Goal: Task Accomplishment & Management: Use online tool/utility

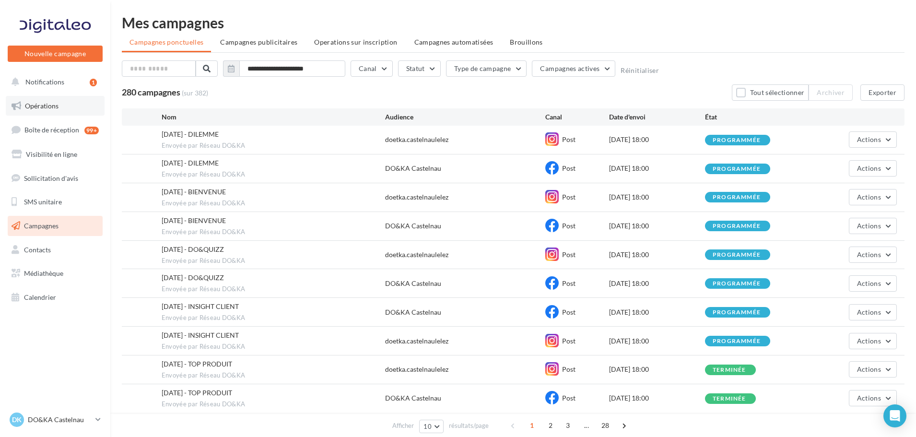
click at [29, 102] on span "Opérations" at bounding box center [42, 106] width 34 height 8
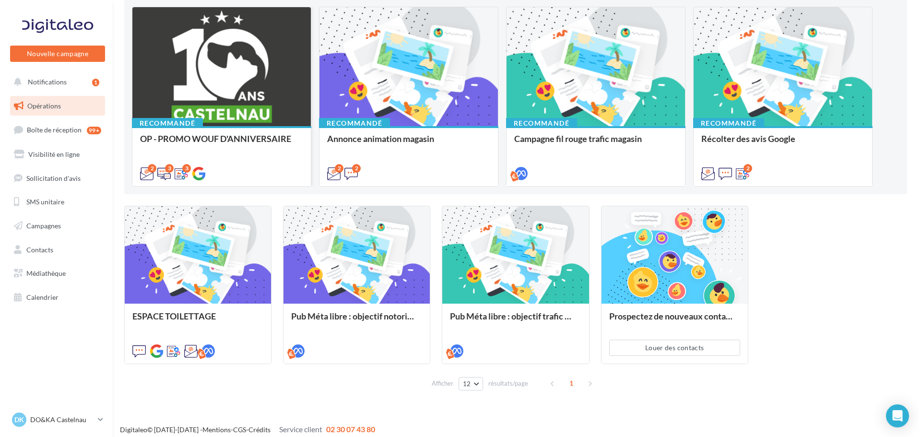
scroll to position [110, 0]
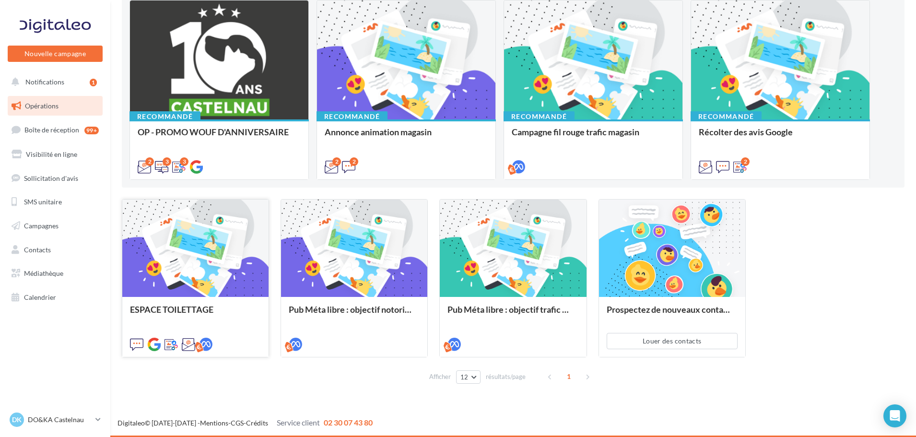
click at [203, 244] on div at bounding box center [195, 249] width 146 height 98
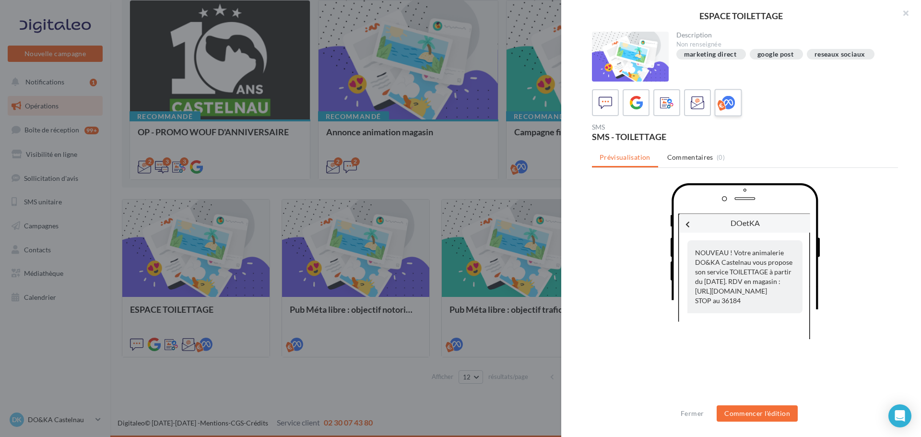
click at [725, 103] on icon at bounding box center [729, 103] width 14 height 14
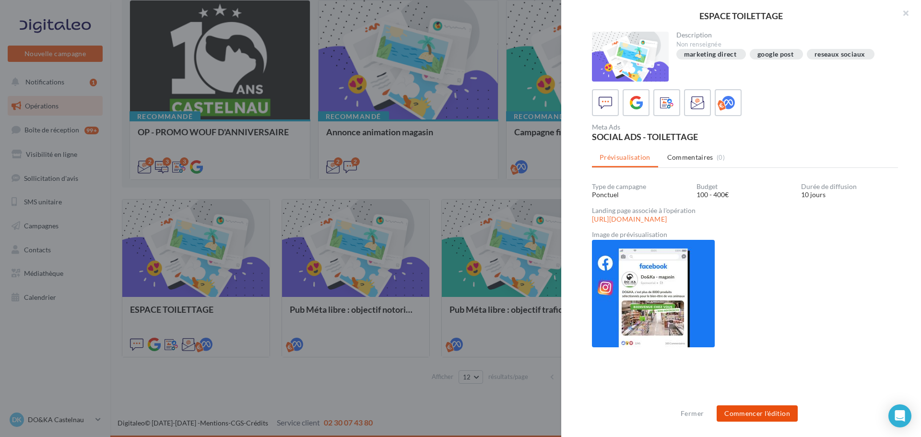
click at [754, 407] on button "Commencer l'édition" at bounding box center [757, 413] width 81 height 16
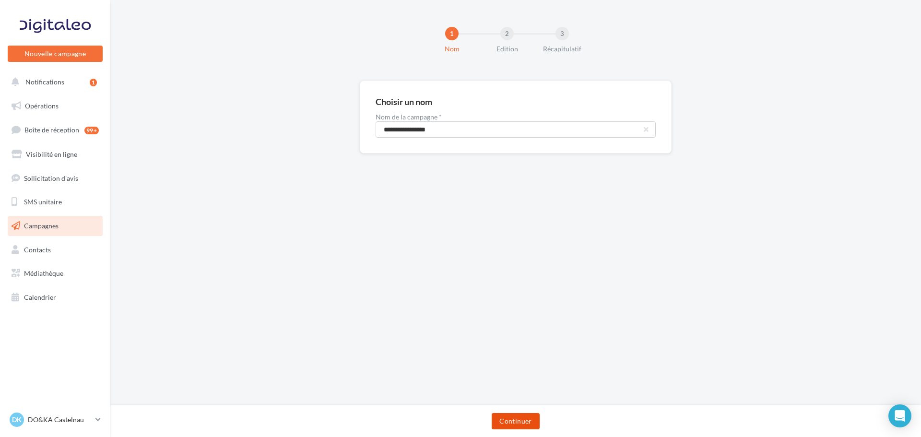
click at [521, 416] on button "Continuer" at bounding box center [515, 421] width 47 height 16
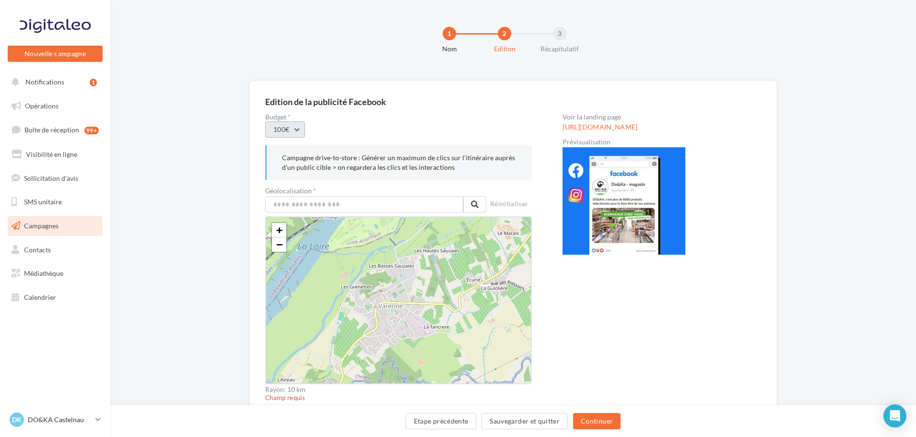
click at [298, 127] on button "100€" at bounding box center [285, 129] width 40 height 16
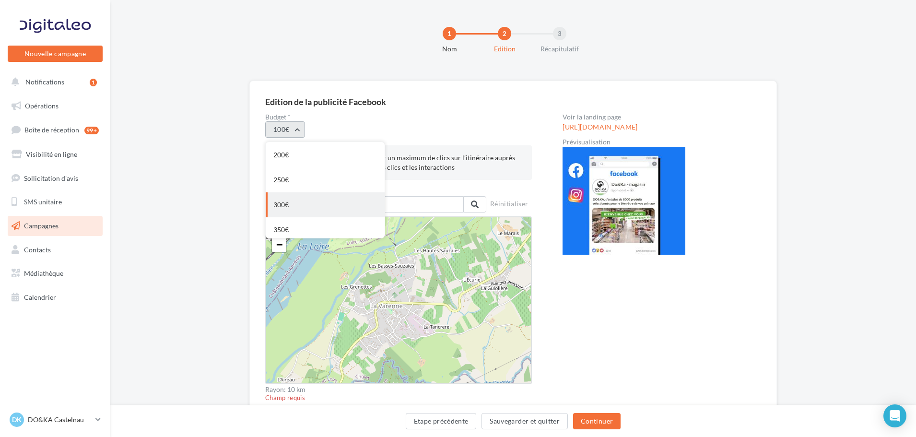
scroll to position [31, 0]
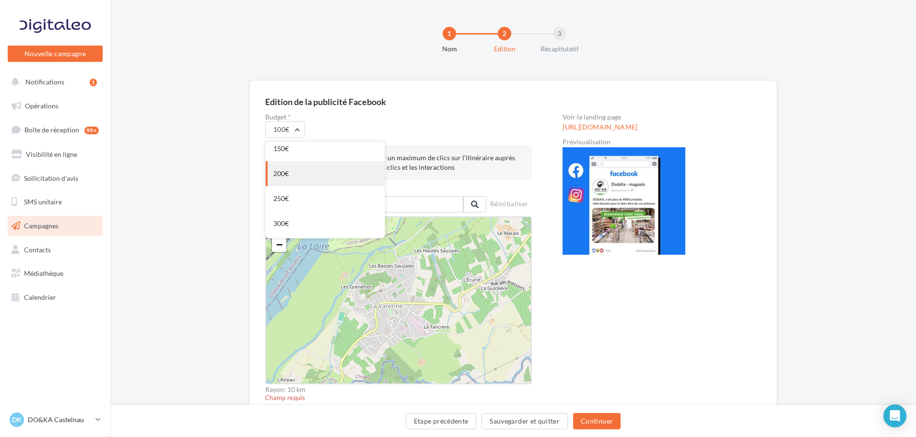
click at [304, 177] on div "200€" at bounding box center [325, 173] width 119 height 25
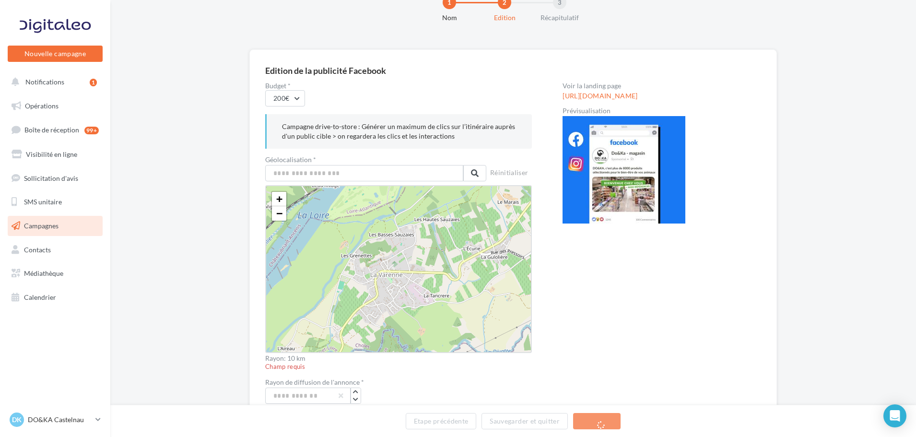
scroll to position [48, 0]
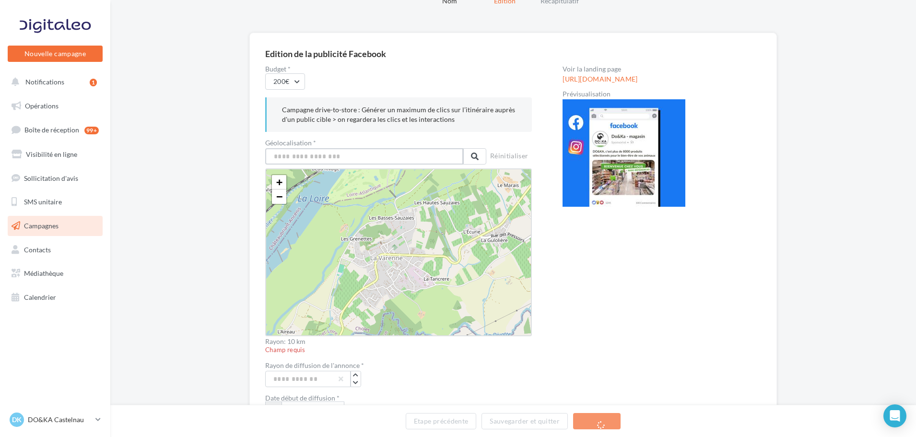
click at [316, 157] on input "text" at bounding box center [364, 156] width 198 height 16
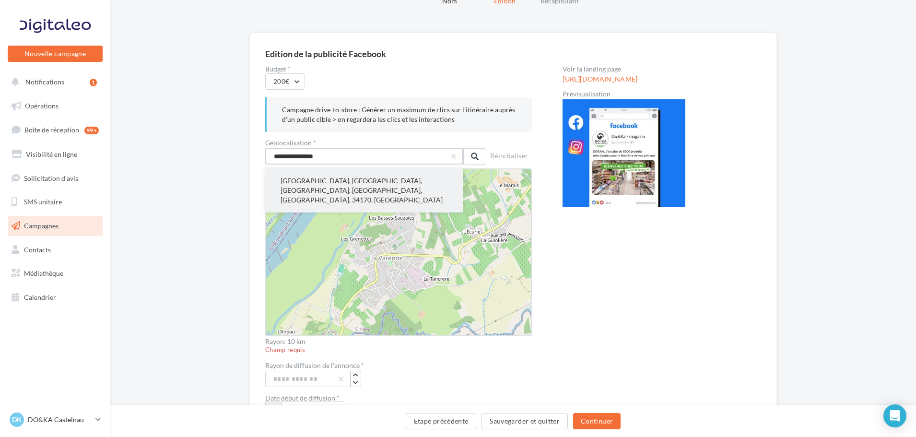
type input "**********"
click at [356, 179] on button "Castelnau-le-Lez, Montpellier, Hérault, Occitanie, France métropolitaine, 34170…" at bounding box center [364, 190] width 198 height 44
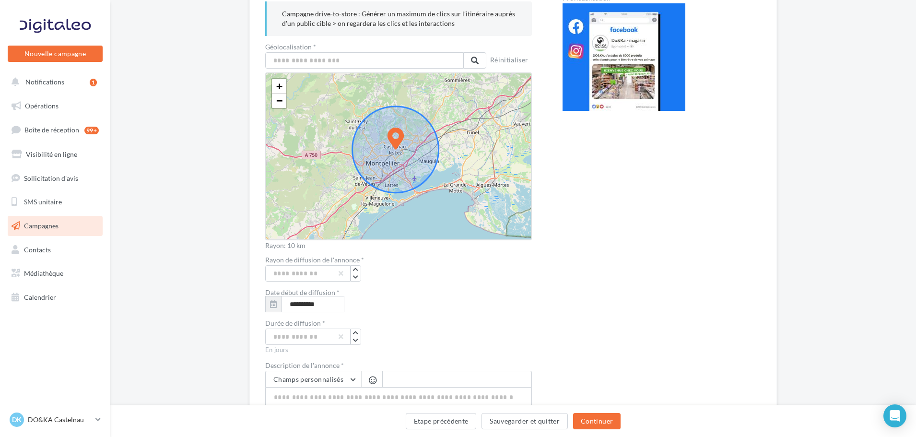
scroll to position [192, 0]
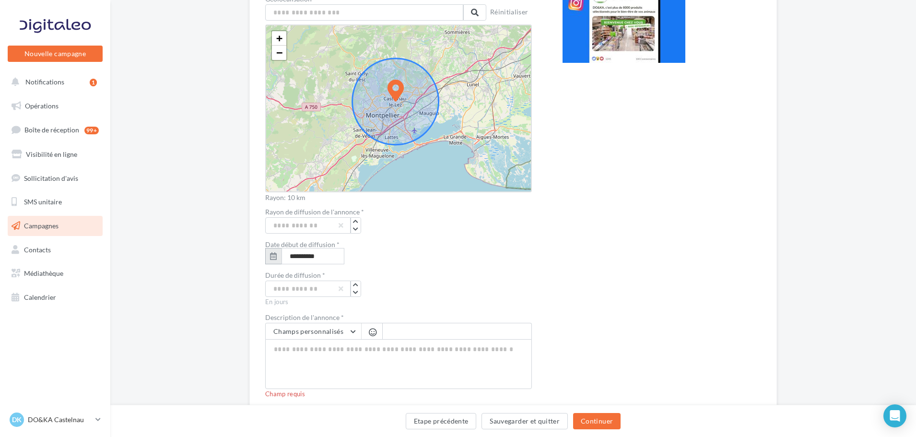
click at [266, 255] on button "button" at bounding box center [273, 256] width 16 height 16
click at [318, 364] on button "24" at bounding box center [314, 364] width 14 height 14
type input "**********"
click at [409, 262] on div "**********" at bounding box center [398, 256] width 267 height 16
click at [287, 288] on input "**" at bounding box center [307, 289] width 85 height 16
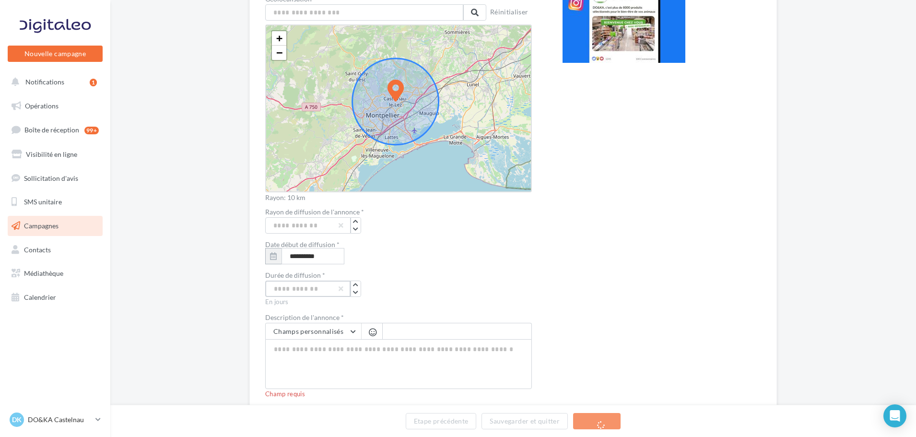
click at [392, 282] on div "**" at bounding box center [398, 289] width 267 height 16
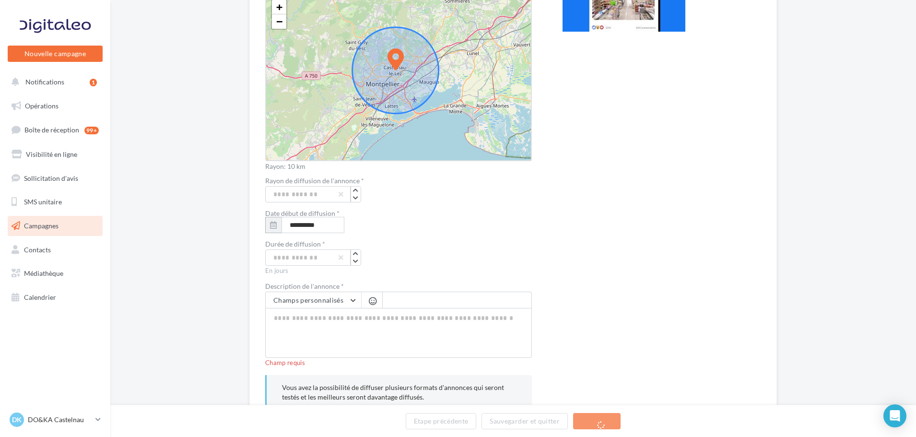
scroll to position [240, 0]
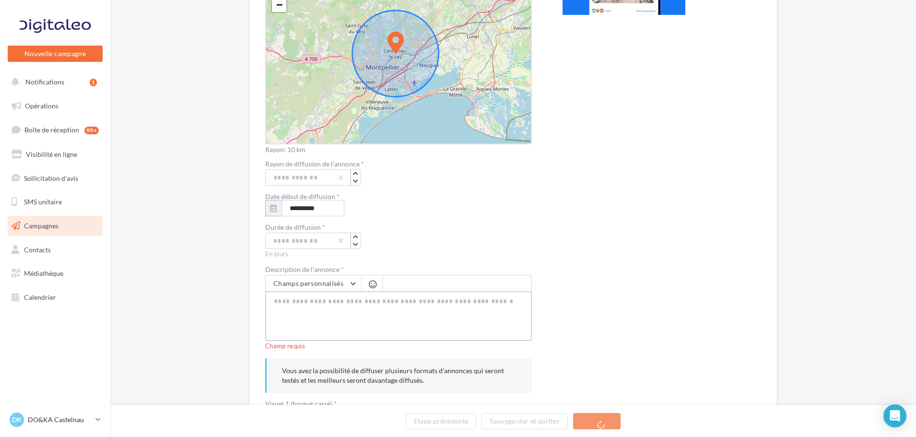
click at [377, 309] on textarea at bounding box center [398, 316] width 267 height 50
paste textarea "**********"
type textarea "**********"
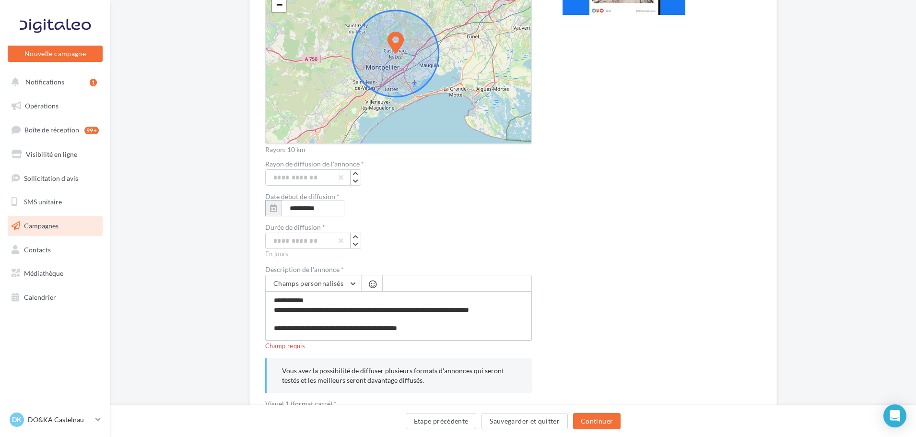
scroll to position [80, 0]
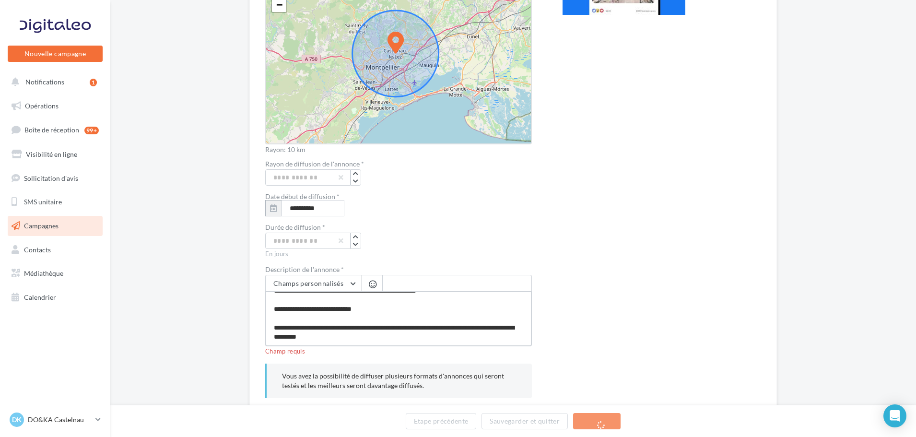
type textarea "**********"
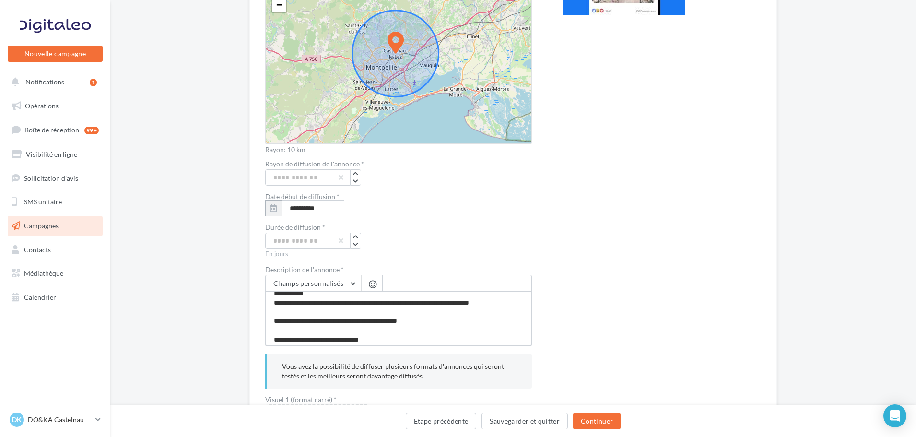
scroll to position [0, 0]
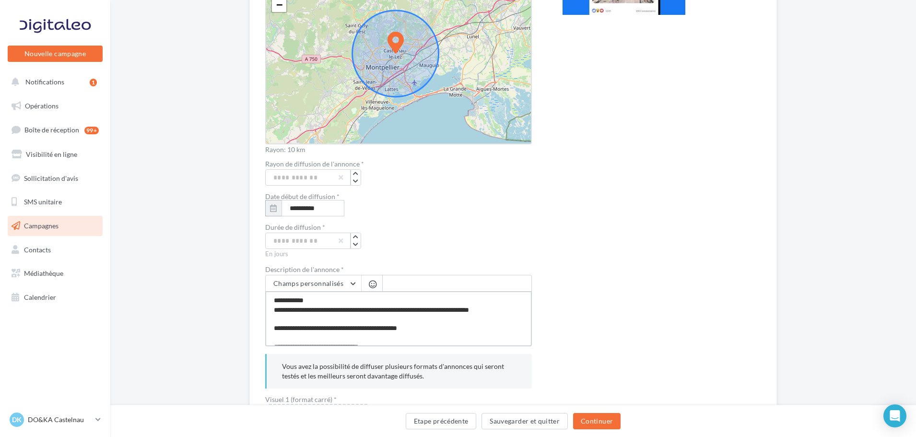
click at [332, 308] on textarea "**********" at bounding box center [398, 318] width 267 height 55
click at [504, 311] on textarea "**********" at bounding box center [398, 318] width 267 height 55
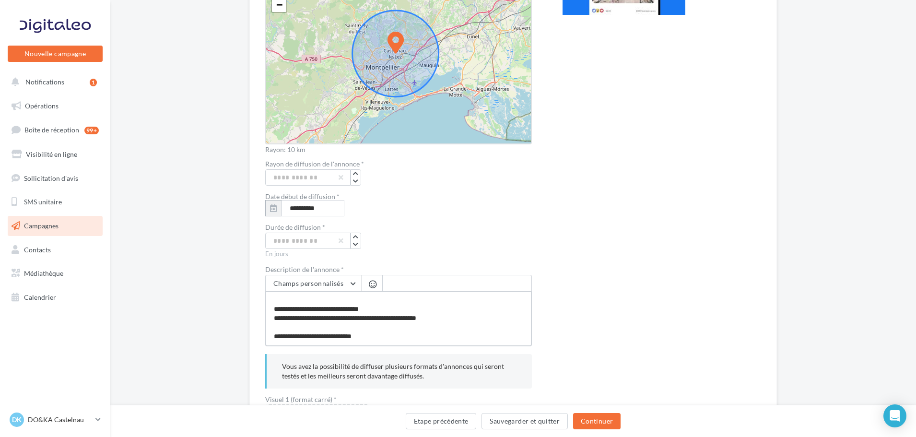
scroll to position [48, 0]
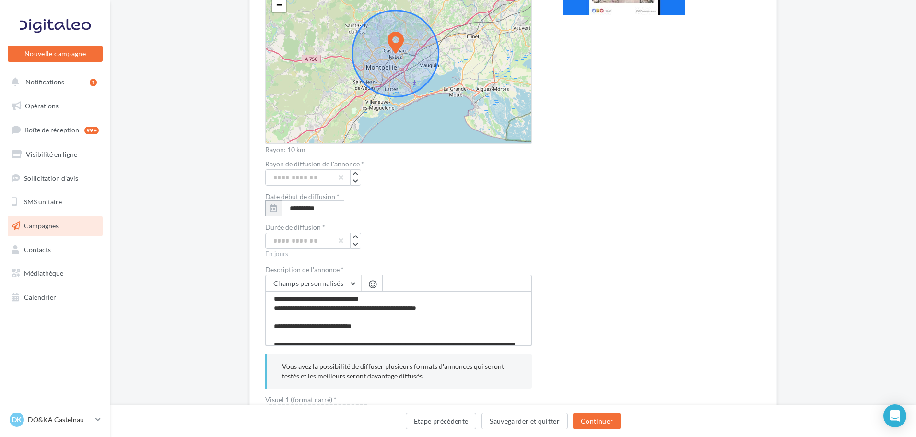
drag, startPoint x: 315, startPoint y: 308, endPoint x: 394, endPoint y: 312, distance: 78.8
click at [394, 312] on textarea "**********" at bounding box center [398, 318] width 267 height 55
click at [365, 317] on textarea "**********" at bounding box center [398, 318] width 267 height 55
click at [411, 325] on textarea "**********" at bounding box center [398, 318] width 267 height 55
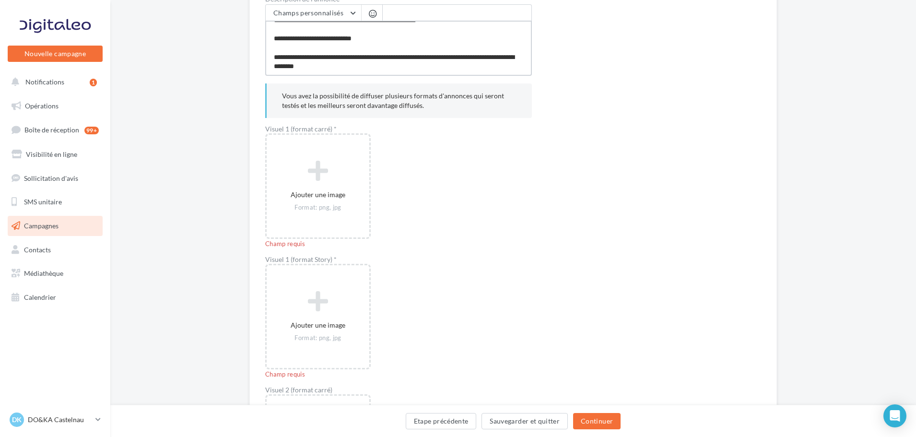
scroll to position [528, 0]
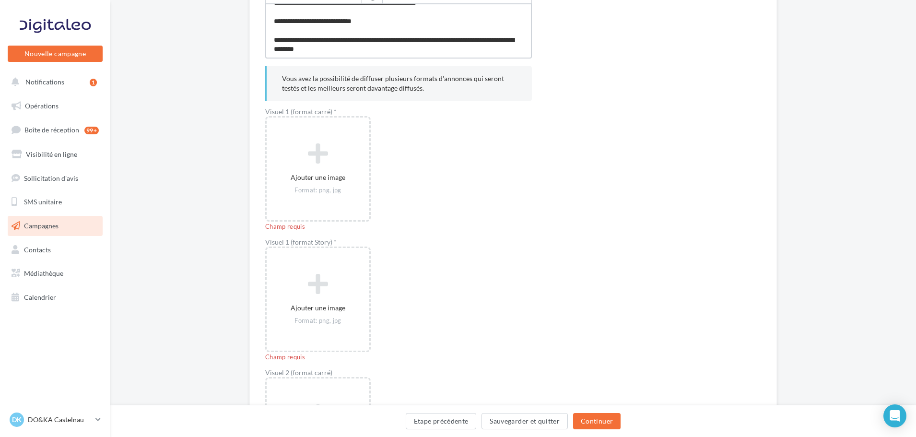
type textarea "**********"
drag, startPoint x: 267, startPoint y: 111, endPoint x: 335, endPoint y: 112, distance: 68.6
click at [335, 112] on label "Visuel 1 (format carré) *" at bounding box center [398, 111] width 267 height 7
click at [343, 109] on label "Visuel 1 (format carré) *" at bounding box center [398, 111] width 267 height 7
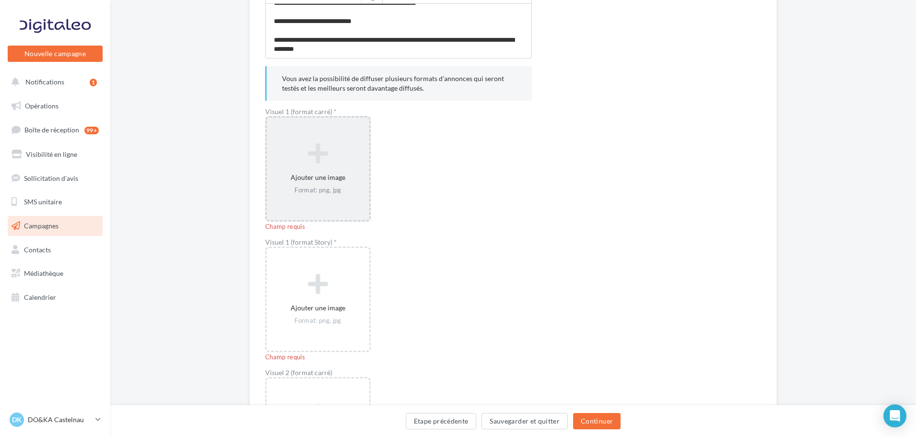
click at [334, 156] on icon at bounding box center [318, 153] width 95 height 23
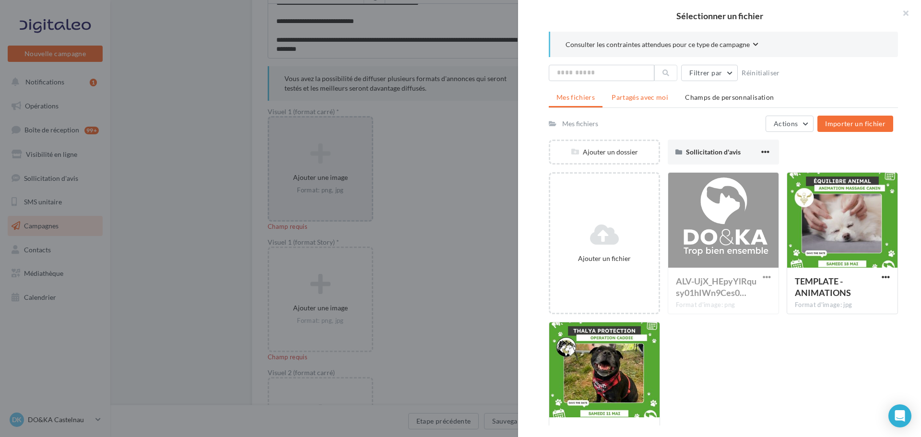
click at [637, 100] on span "Partagés avec moi" at bounding box center [640, 97] width 57 height 8
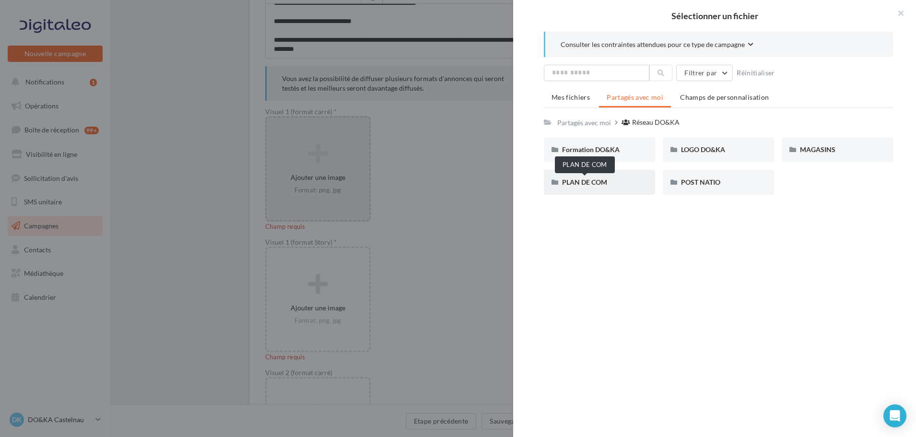
click at [600, 182] on span "PLAN DE COM" at bounding box center [584, 182] width 45 height 8
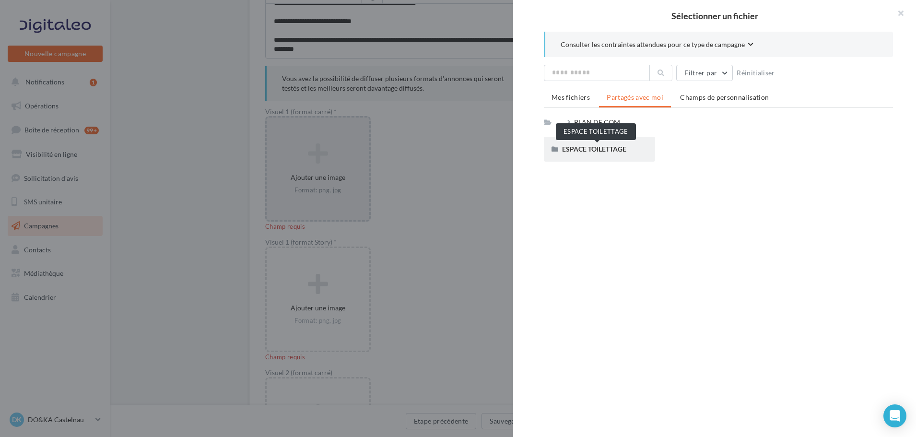
click at [587, 149] on span "ESPACE TOILETTAGE" at bounding box center [594, 149] width 64 height 8
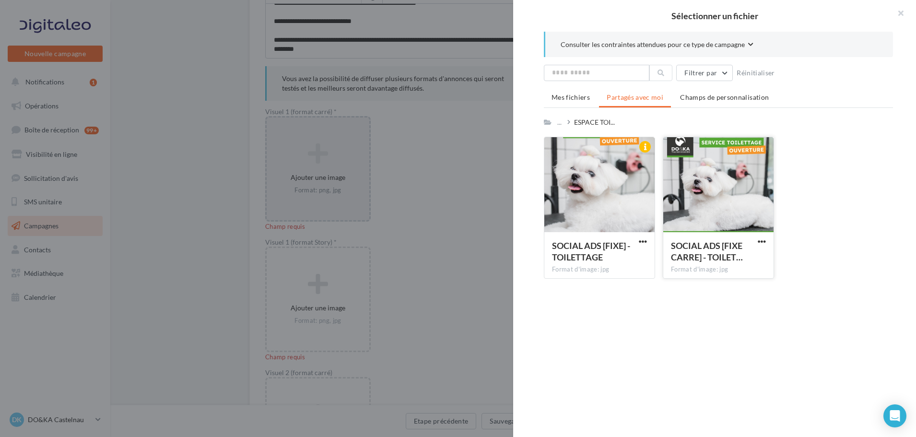
click at [723, 190] on div at bounding box center [718, 185] width 110 height 96
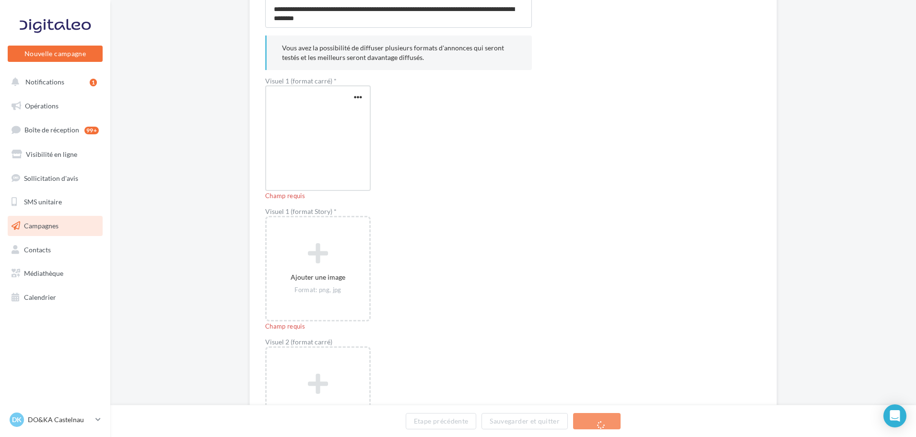
scroll to position [576, 0]
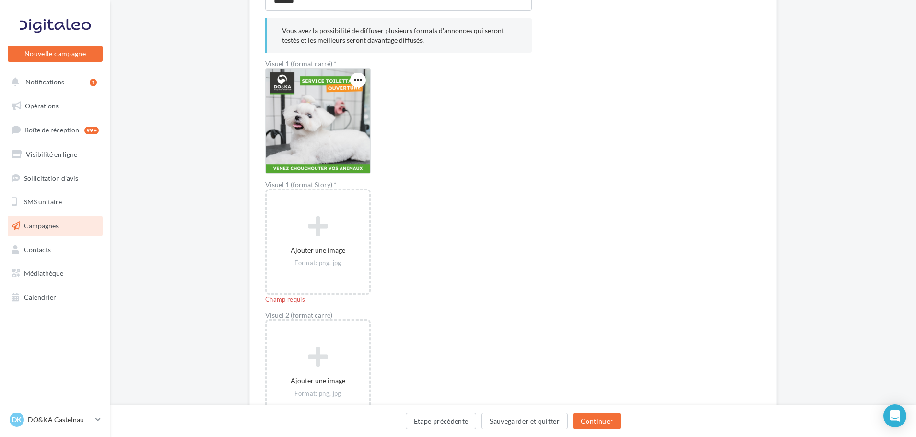
drag, startPoint x: 262, startPoint y: 185, endPoint x: 338, endPoint y: 185, distance: 75.8
click at [338, 185] on div "**********" at bounding box center [513, 87] width 528 height 1164
click at [338, 184] on label "Visuel 1 (format Story) *" at bounding box center [398, 184] width 267 height 7
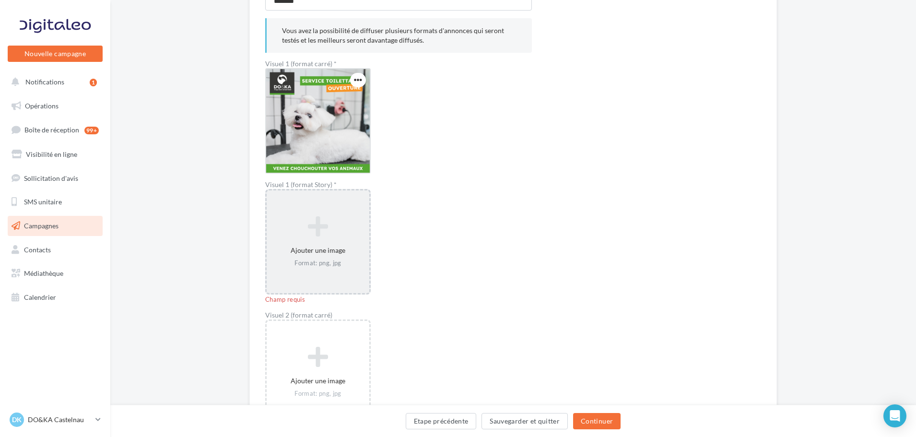
click at [326, 219] on icon at bounding box center [318, 226] width 95 height 23
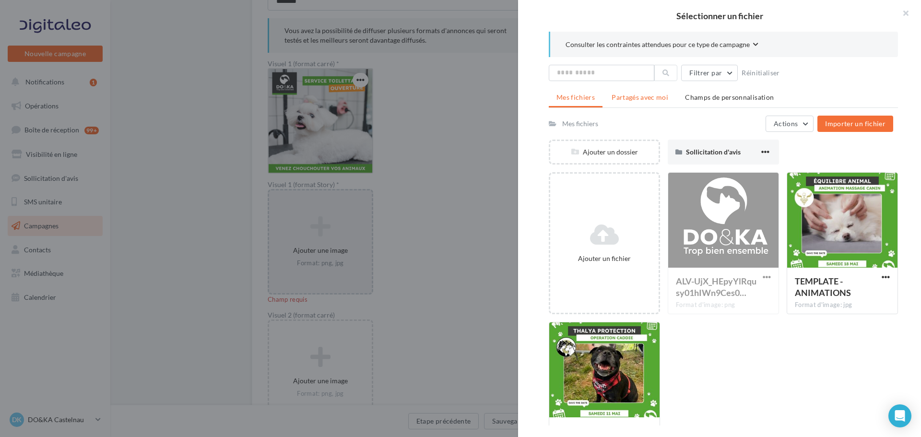
click at [634, 98] on span "Partagés avec moi" at bounding box center [640, 97] width 57 height 8
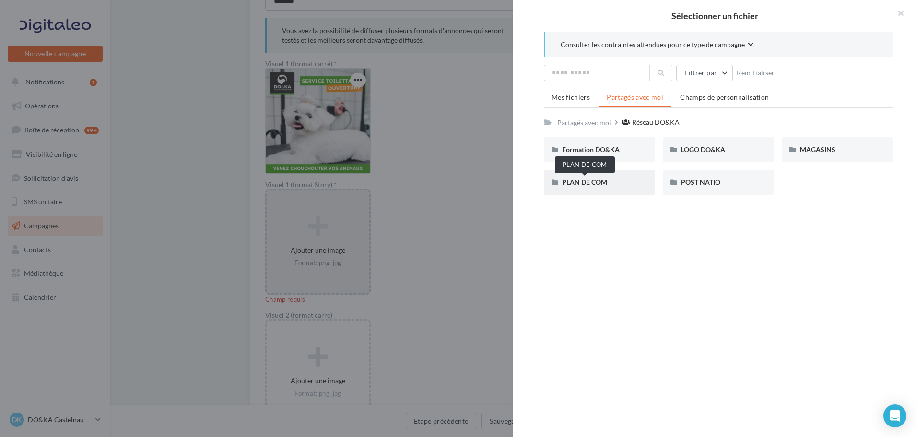
click at [596, 186] on span "PLAN DE COM" at bounding box center [584, 182] width 45 height 8
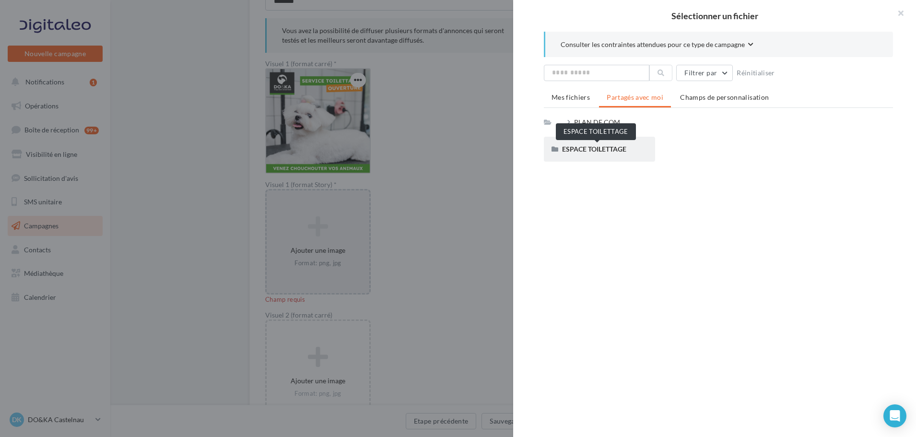
click at [591, 150] on span "ESPACE TOILETTAGE" at bounding box center [594, 149] width 64 height 8
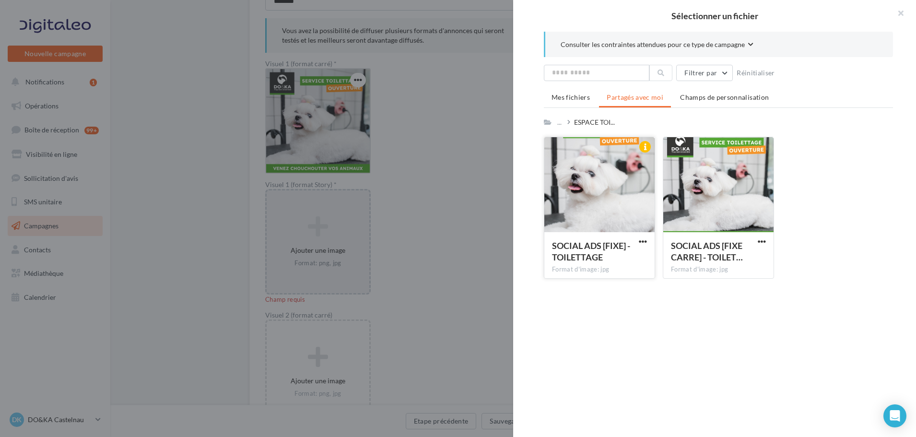
click at [588, 173] on div at bounding box center [599, 185] width 110 height 96
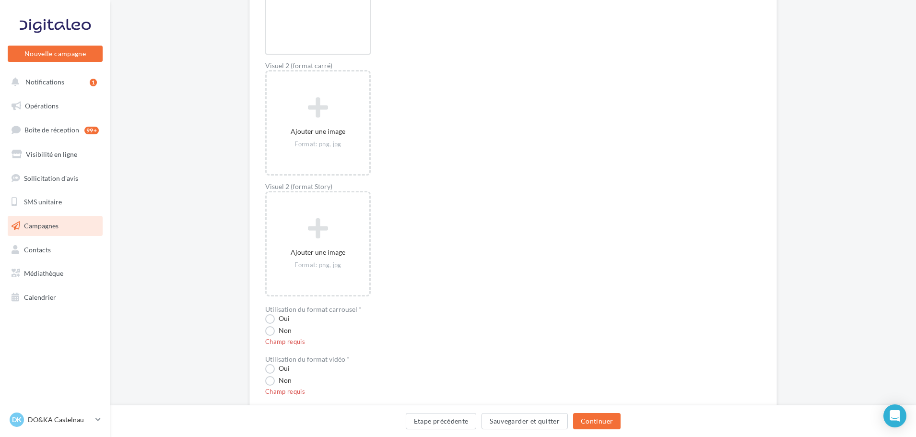
scroll to position [855, 0]
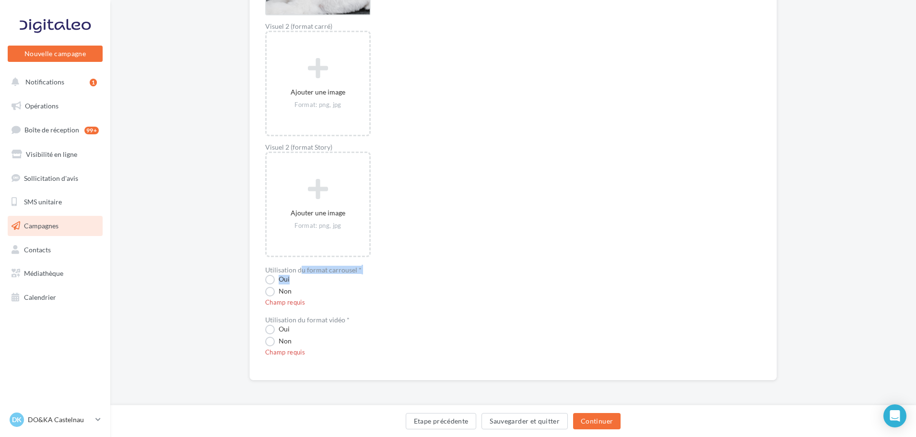
drag, startPoint x: 269, startPoint y: 270, endPoint x: 370, endPoint y: 276, distance: 101.4
click at [370, 276] on div "Oui" at bounding box center [398, 279] width 267 height 10
click at [275, 292] on label "Non" at bounding box center [278, 292] width 26 height 10
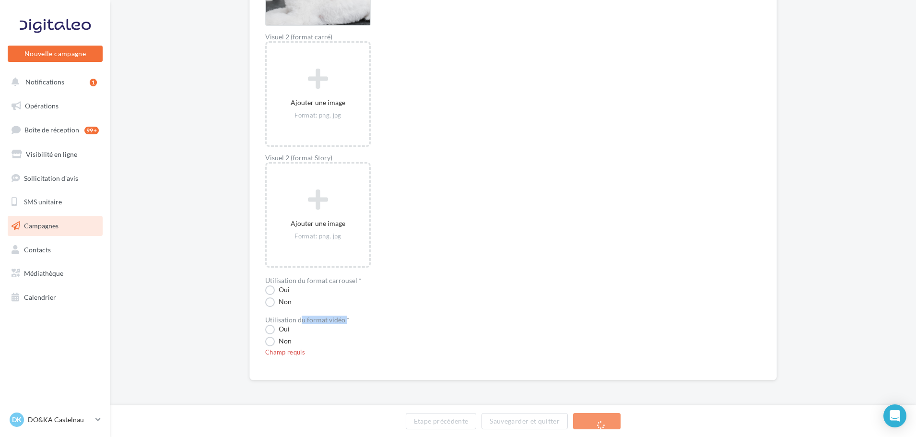
drag, startPoint x: 266, startPoint y: 321, endPoint x: 345, endPoint y: 321, distance: 78.7
click at [345, 321] on div "Utilisation du format vidéo *" at bounding box center [398, 320] width 267 height 10
click at [350, 319] on div "Utilisation du format vidéo *" at bounding box center [398, 320] width 267 height 10
click at [271, 329] on label "Oui" at bounding box center [277, 330] width 24 height 10
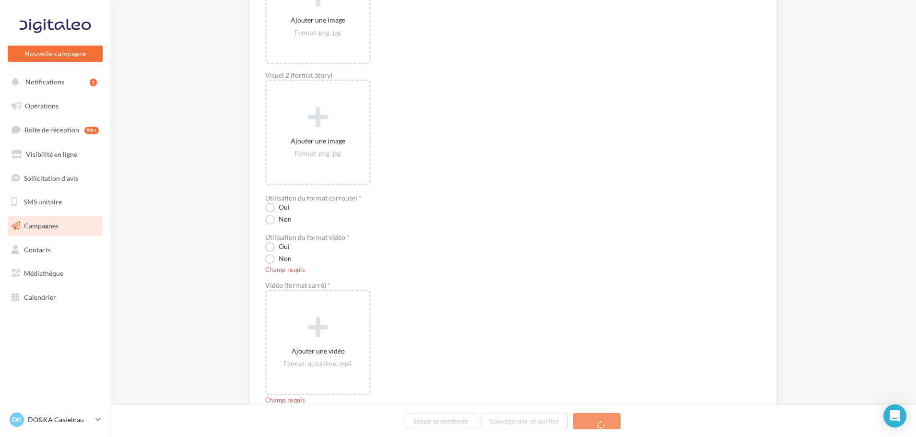
scroll to position [951, 0]
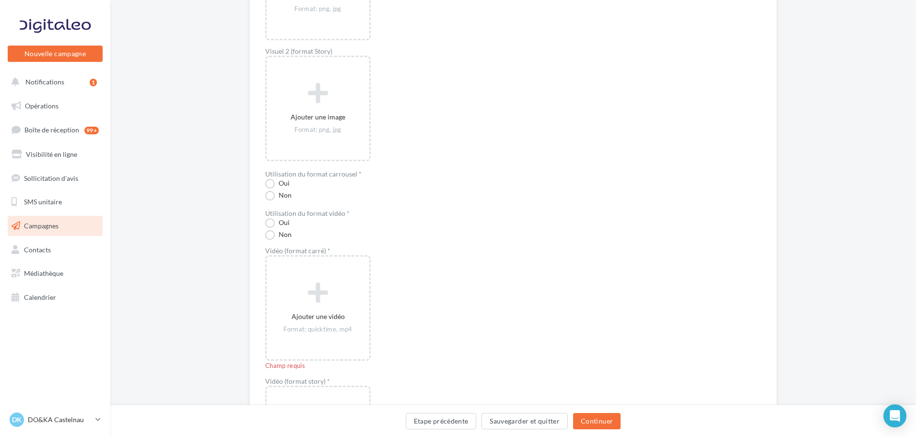
drag, startPoint x: 266, startPoint y: 252, endPoint x: 327, endPoint y: 254, distance: 60.5
click at [327, 254] on label "Vidéo (format carré) *" at bounding box center [398, 251] width 267 height 7
click at [331, 252] on label "Vidéo (format carré) *" at bounding box center [398, 251] width 267 height 7
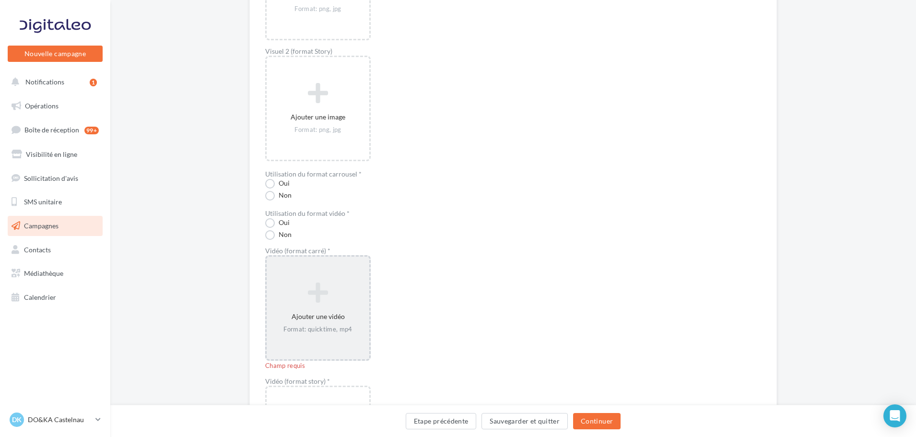
click at [331, 286] on icon at bounding box center [318, 292] width 95 height 23
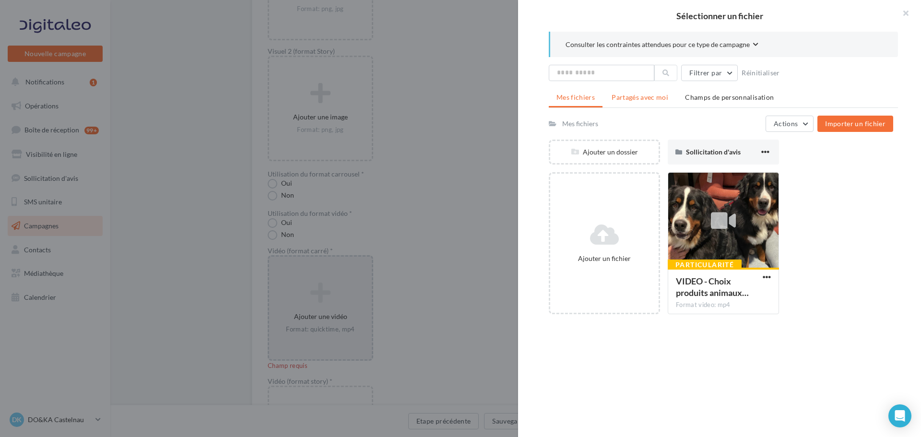
click at [651, 95] on span "Partagés avec moi" at bounding box center [640, 97] width 57 height 8
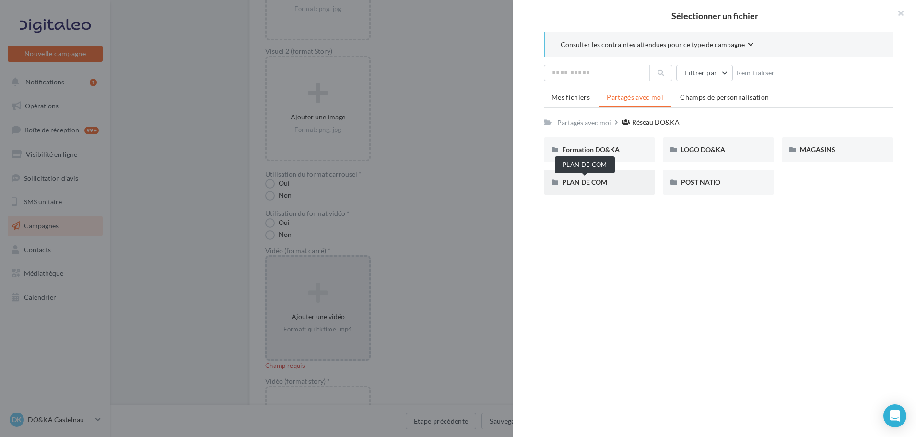
click at [598, 184] on span "PLAN DE COM" at bounding box center [584, 182] width 45 height 8
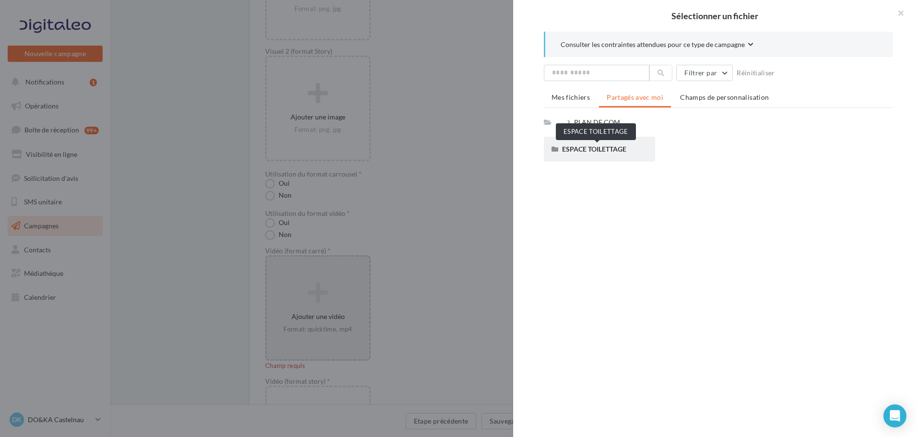
click at [602, 150] on span "ESPACE TOILETTAGE" at bounding box center [594, 149] width 64 height 8
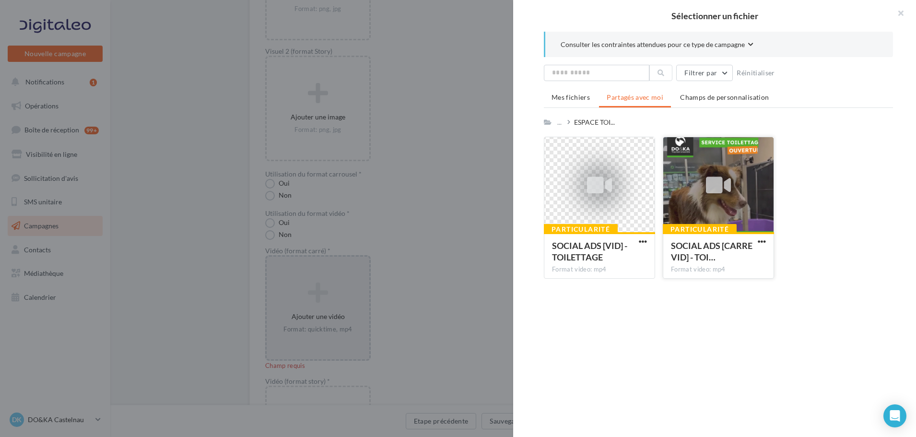
click at [726, 179] on icon at bounding box center [718, 185] width 25 height 22
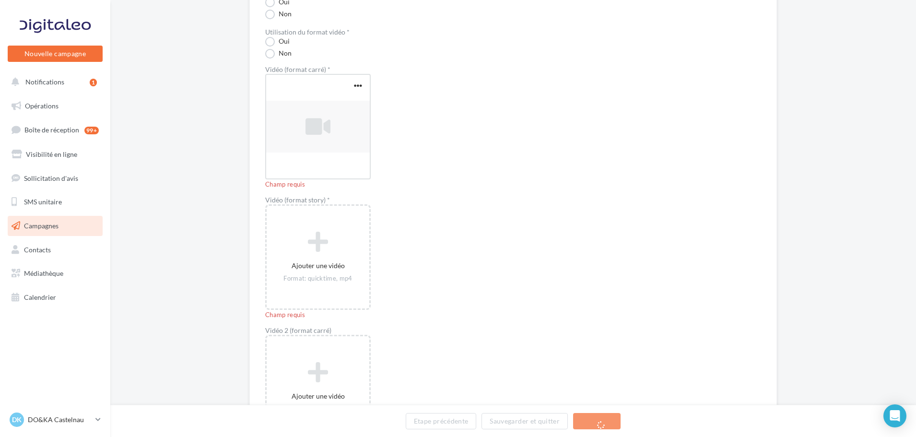
scroll to position [1143, 0]
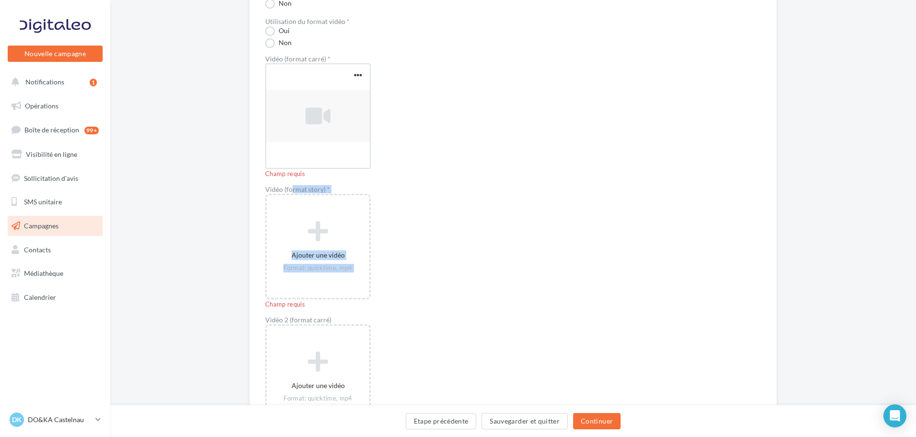
drag, startPoint x: 266, startPoint y: 189, endPoint x: 338, endPoint y: 189, distance: 72.0
click at [336, 193] on div "Vidéo (format story) * Ajouter une vidéo Format: quicktime, mp4" at bounding box center [398, 242] width 267 height 113
click at [338, 188] on label "Vidéo (format story) *" at bounding box center [398, 189] width 267 height 7
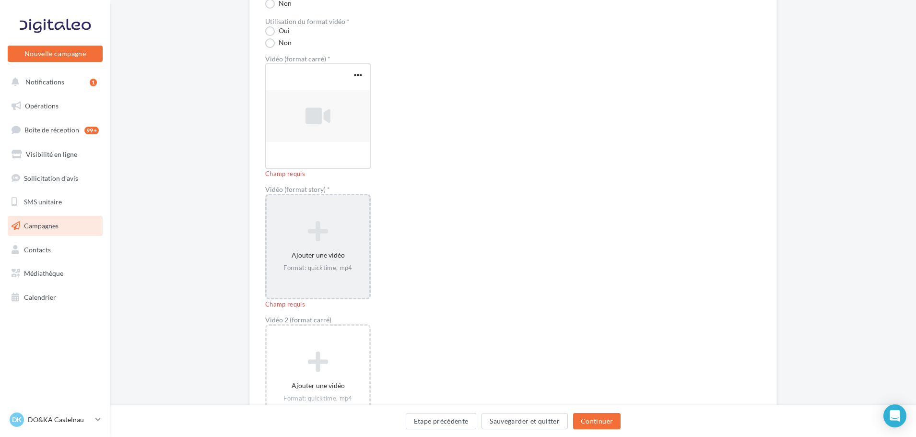
click at [327, 238] on icon at bounding box center [318, 231] width 95 height 23
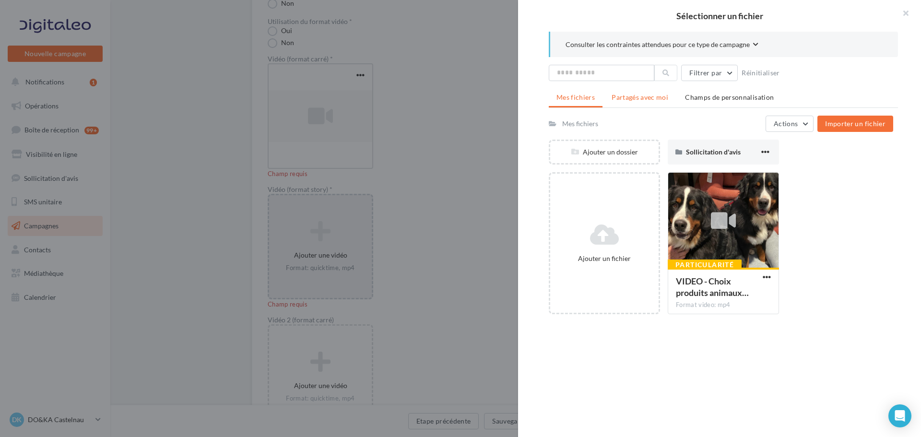
click at [617, 99] on span "Partagés avec moi" at bounding box center [640, 97] width 57 height 8
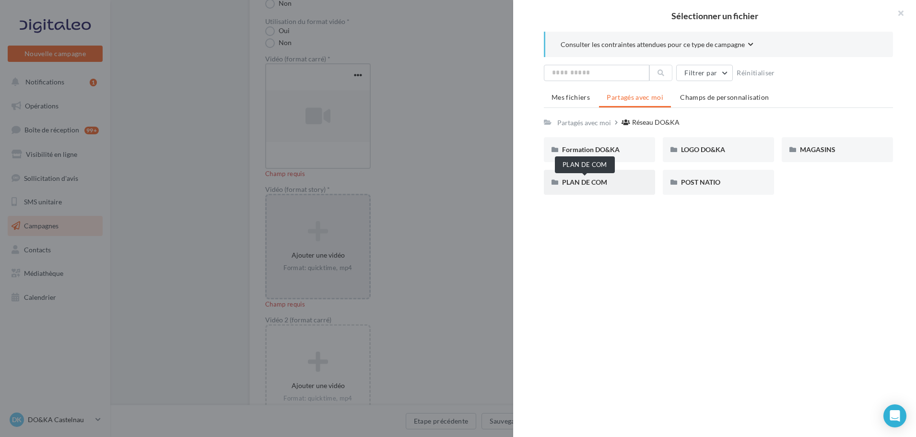
click at [586, 186] on span "PLAN DE COM" at bounding box center [584, 182] width 45 height 8
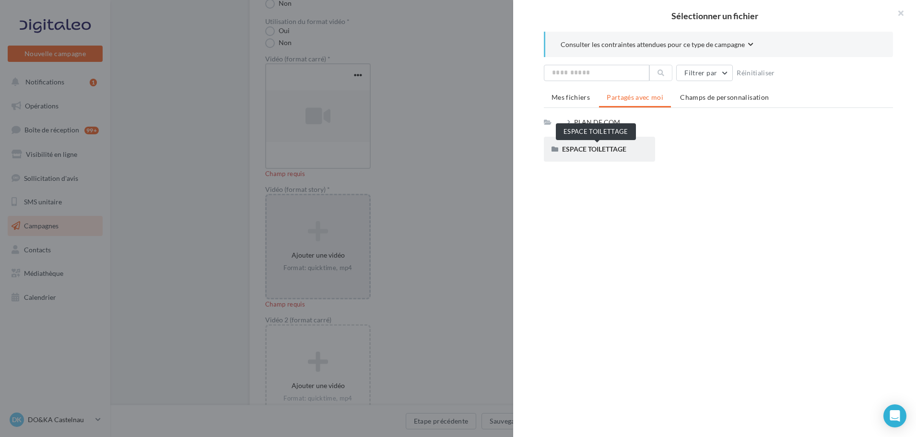
click at [608, 145] on span "ESPACE TOILETTAGE" at bounding box center [594, 149] width 64 height 8
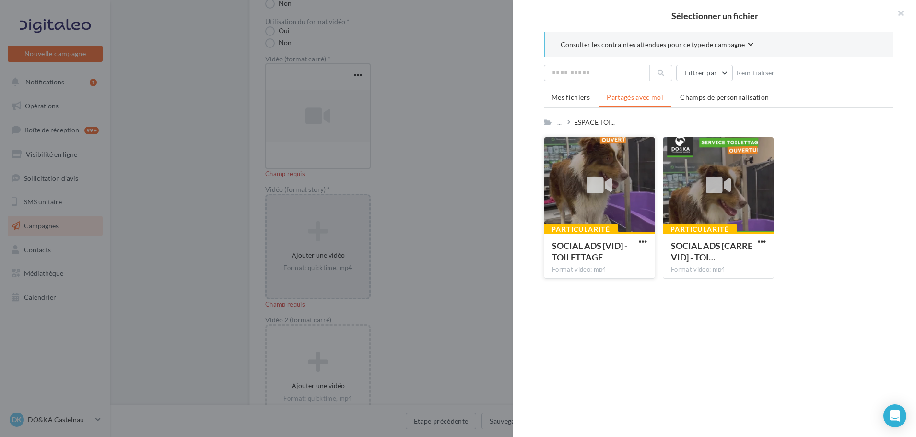
click at [586, 177] on div at bounding box center [600, 185] width 36 height 36
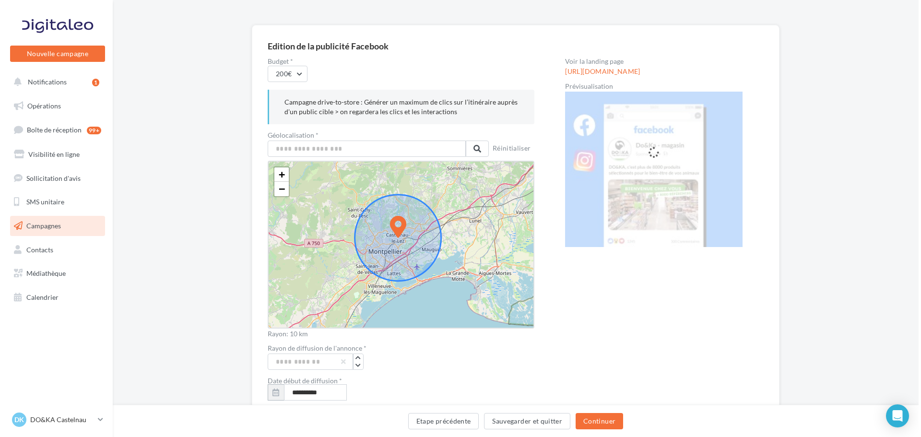
scroll to position [0, 0]
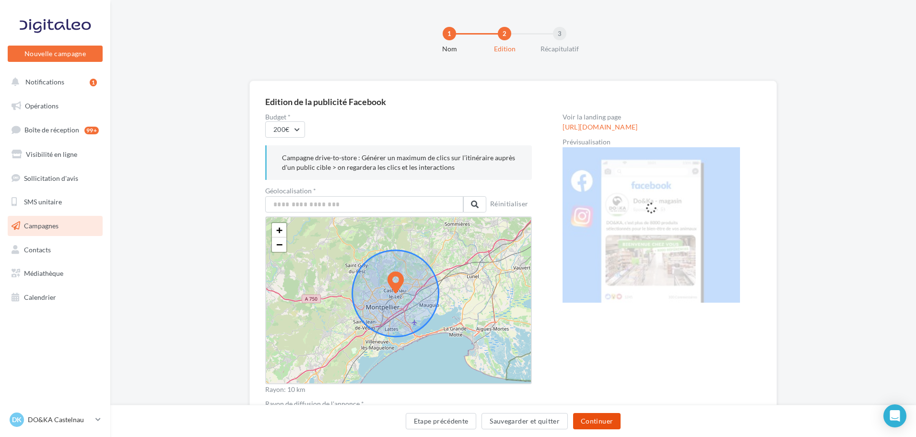
click at [603, 419] on button "Continuer" at bounding box center [596, 421] width 47 height 16
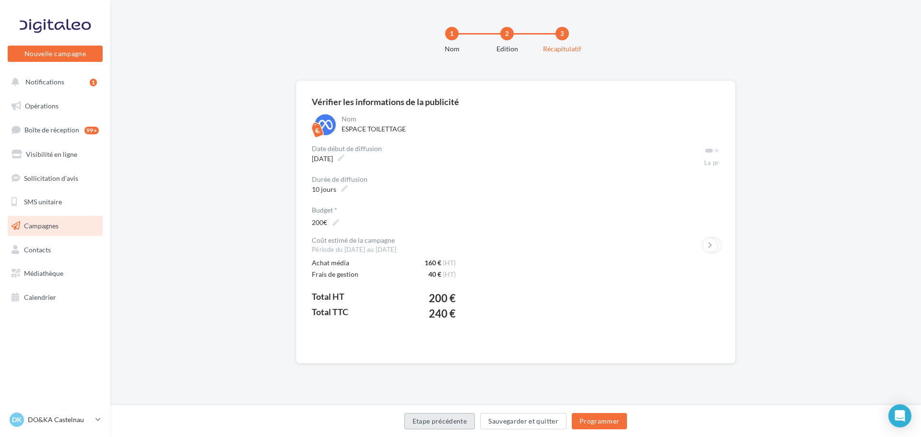
click at [415, 413] on button "Etape précédente" at bounding box center [439, 421] width 71 height 16
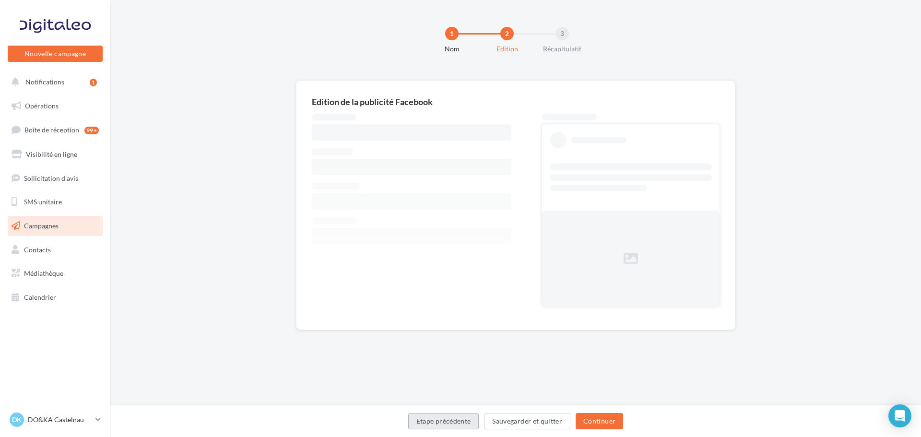
click at [438, 421] on button "Etape précédente" at bounding box center [443, 421] width 71 height 16
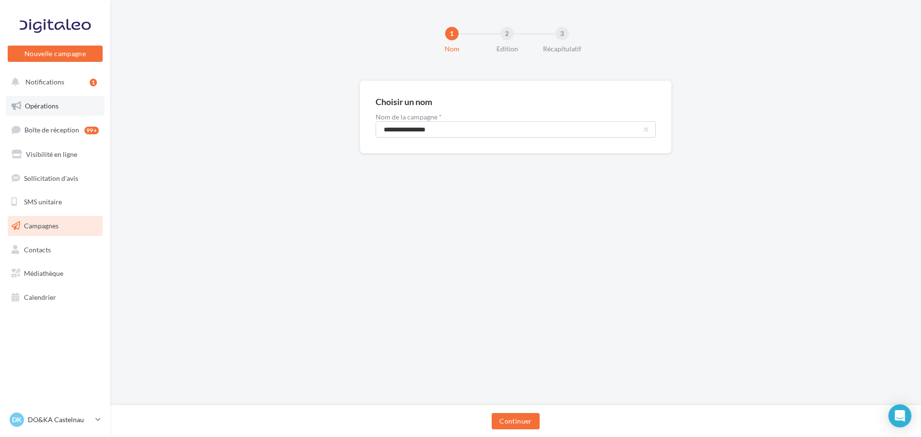
click at [66, 101] on link "Opérations" at bounding box center [55, 106] width 99 height 20
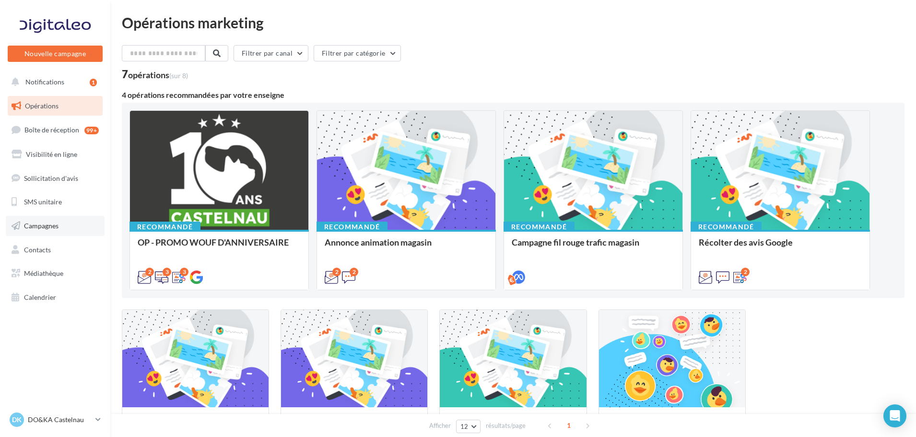
click at [47, 234] on link "Campagnes" at bounding box center [55, 226] width 99 height 20
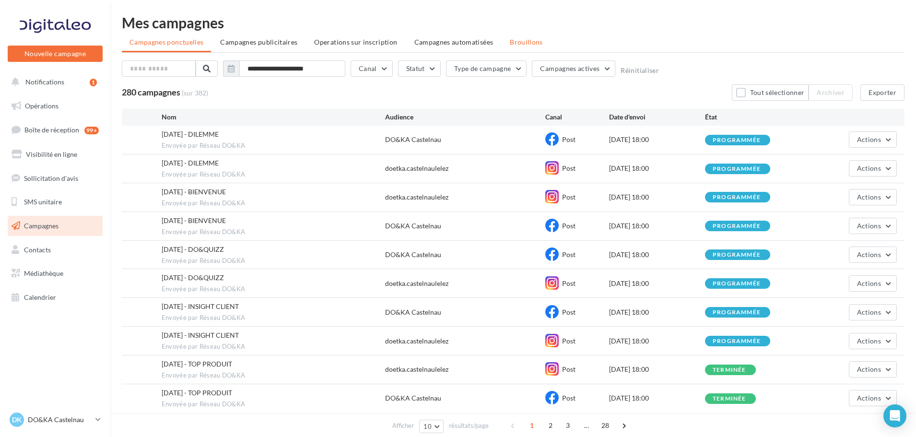
click at [510, 44] on span "Brouillons" at bounding box center [526, 42] width 33 height 8
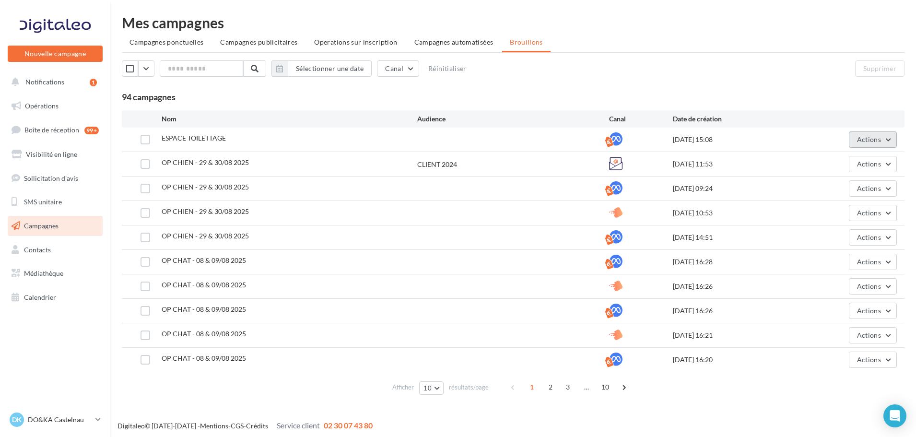
click at [866, 136] on span "Actions" at bounding box center [869, 139] width 24 height 8
click at [845, 236] on button "Supprimer" at bounding box center [849, 237] width 96 height 25
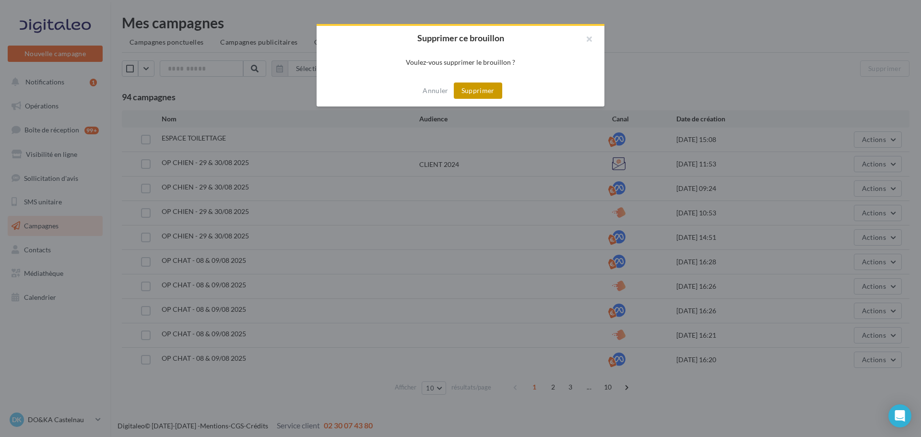
click at [496, 94] on button "Supprimer" at bounding box center [478, 91] width 48 height 16
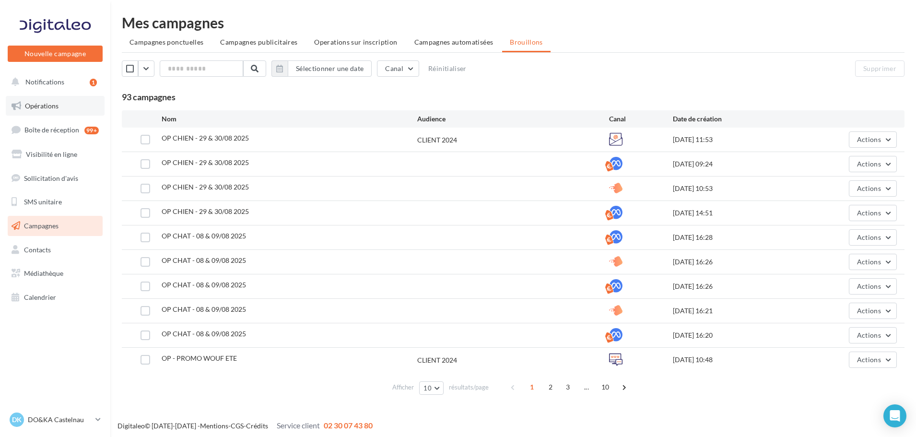
click at [62, 104] on link "Opérations" at bounding box center [55, 106] width 99 height 20
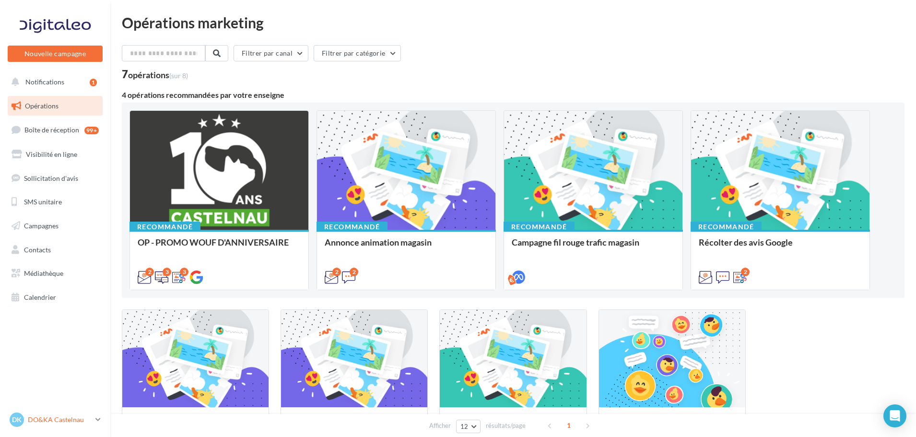
click at [70, 413] on div "DK DO&KA Castelnau [EMAIL_ADDRESS][DOMAIN_NAME]" at bounding box center [51, 420] width 82 height 14
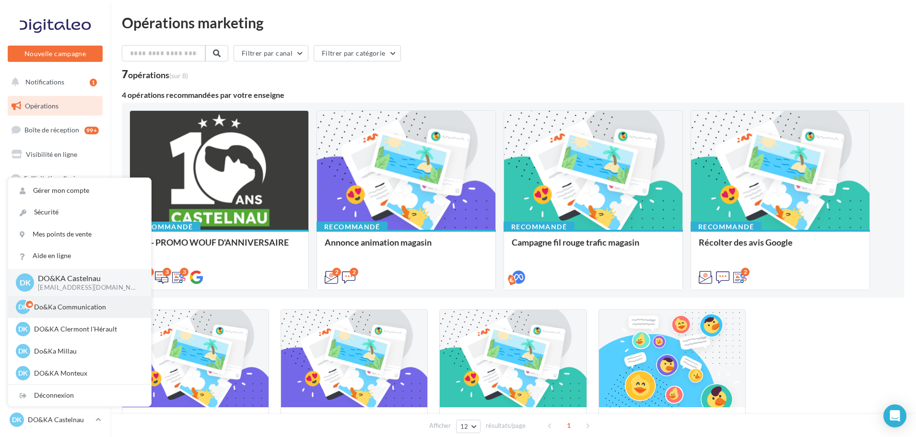
click at [50, 303] on p "Do&Ka Communication" at bounding box center [87, 307] width 106 height 10
